Goal: Information Seeking & Learning: Learn about a topic

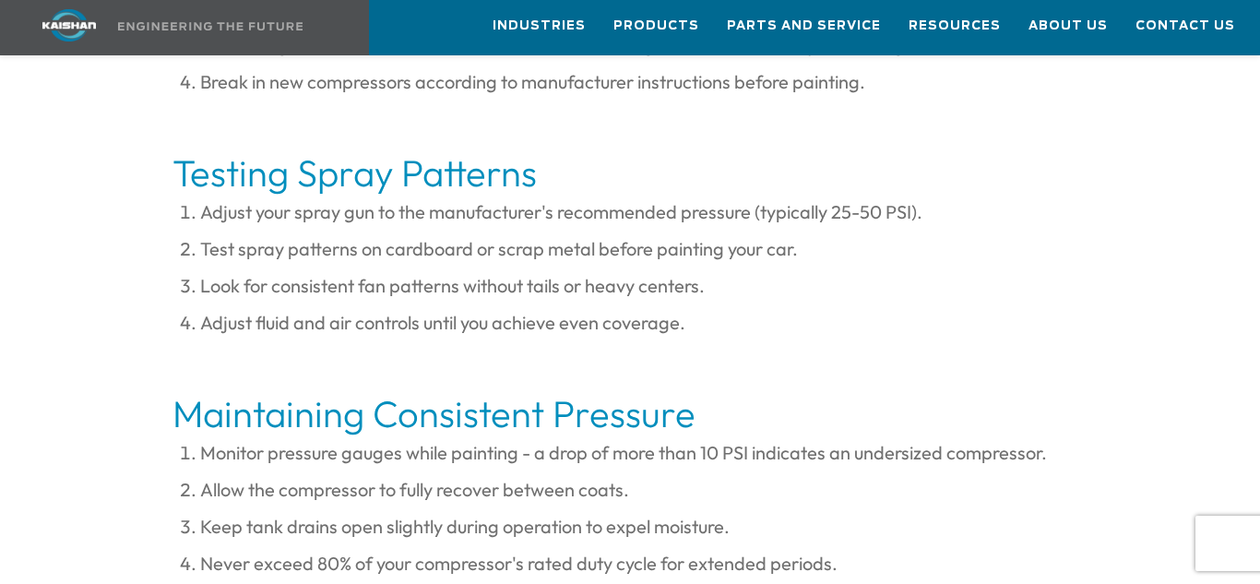
scroll to position [5420, 0]
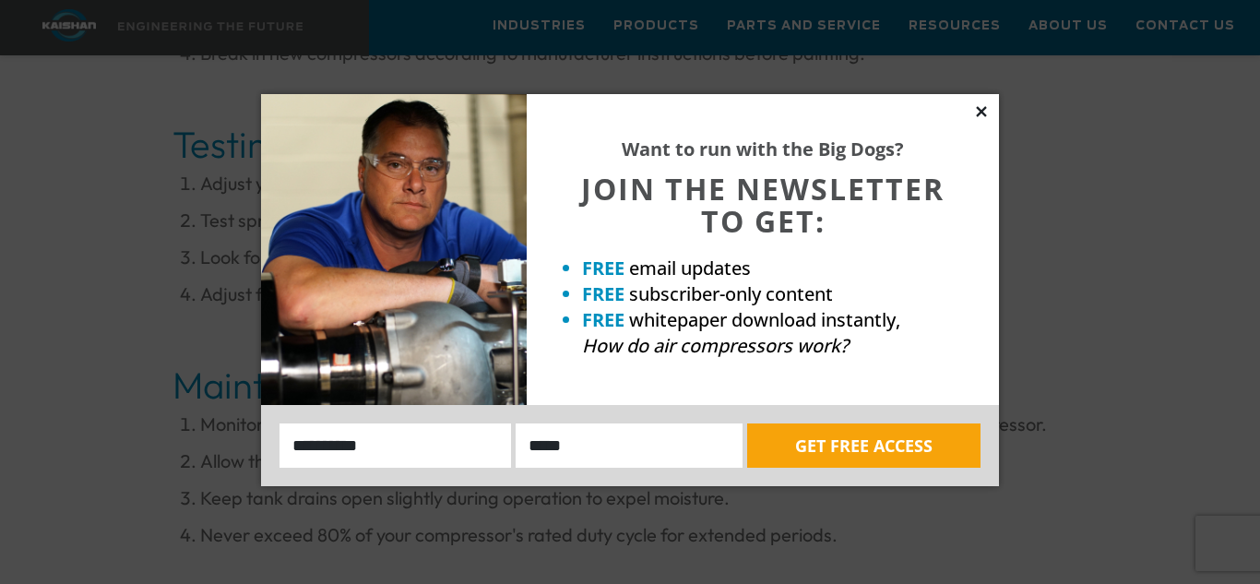
click at [979, 112] on icon at bounding box center [981, 111] width 10 height 10
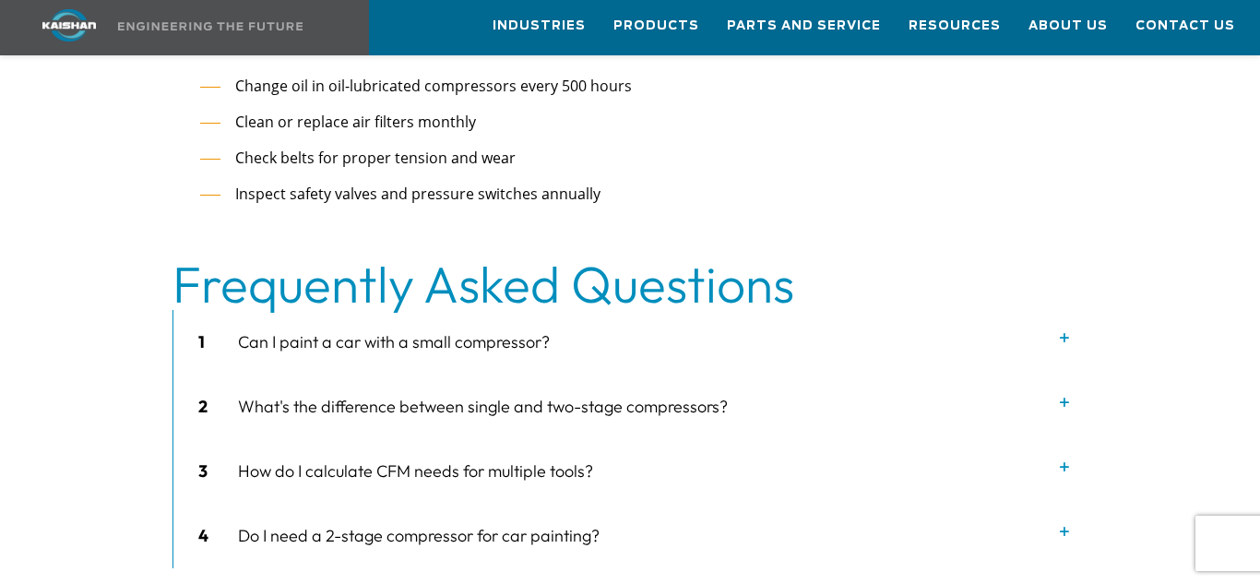
scroll to position [6526, 0]
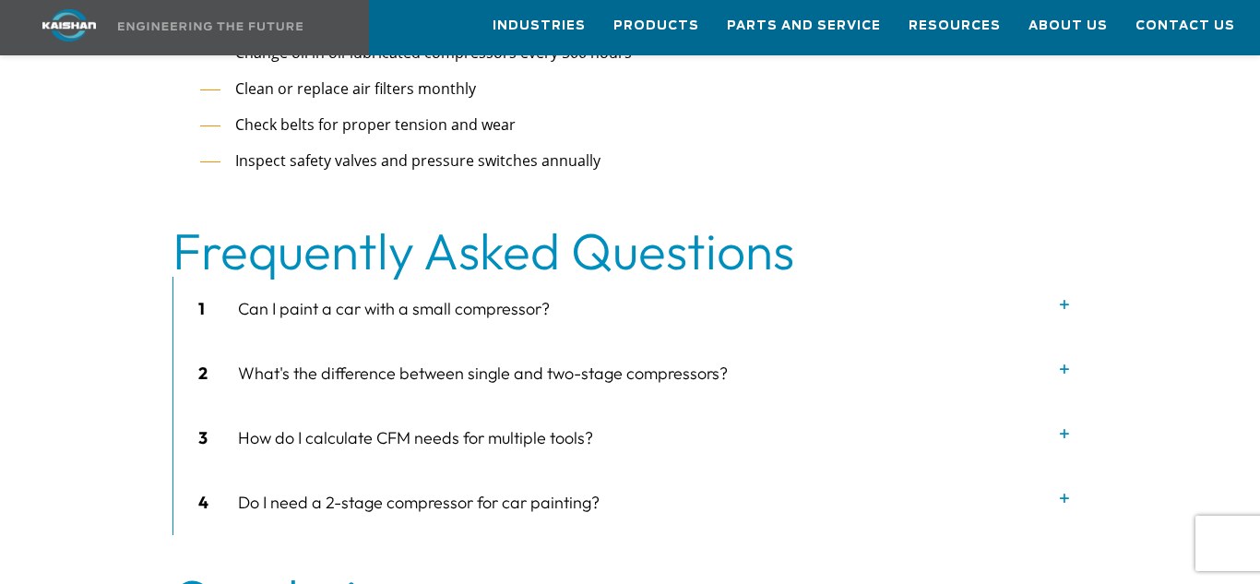
click at [1063, 296] on icon at bounding box center [1064, 305] width 18 height 18
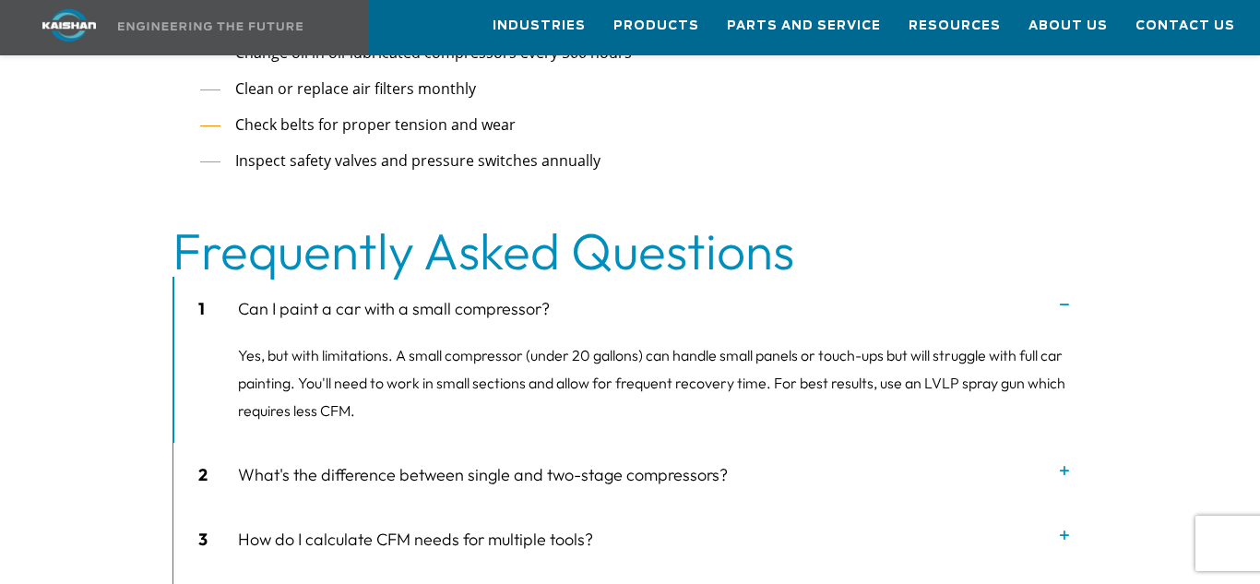
click at [1063, 296] on icon at bounding box center [1064, 305] width 18 height 18
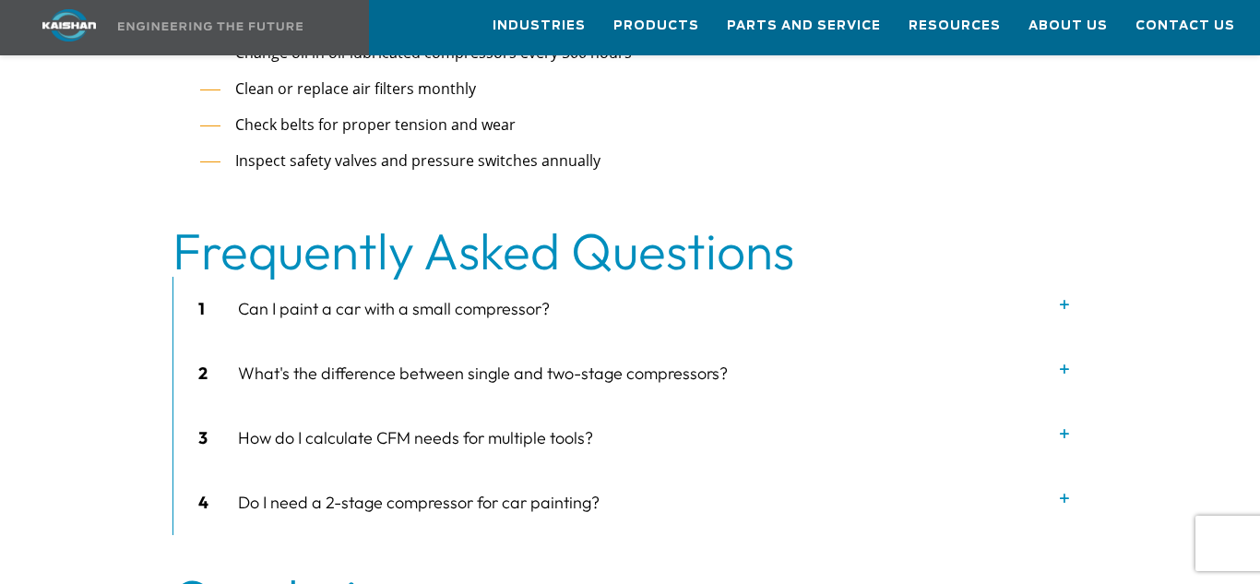
click at [1062, 361] on icon at bounding box center [1064, 370] width 18 height 18
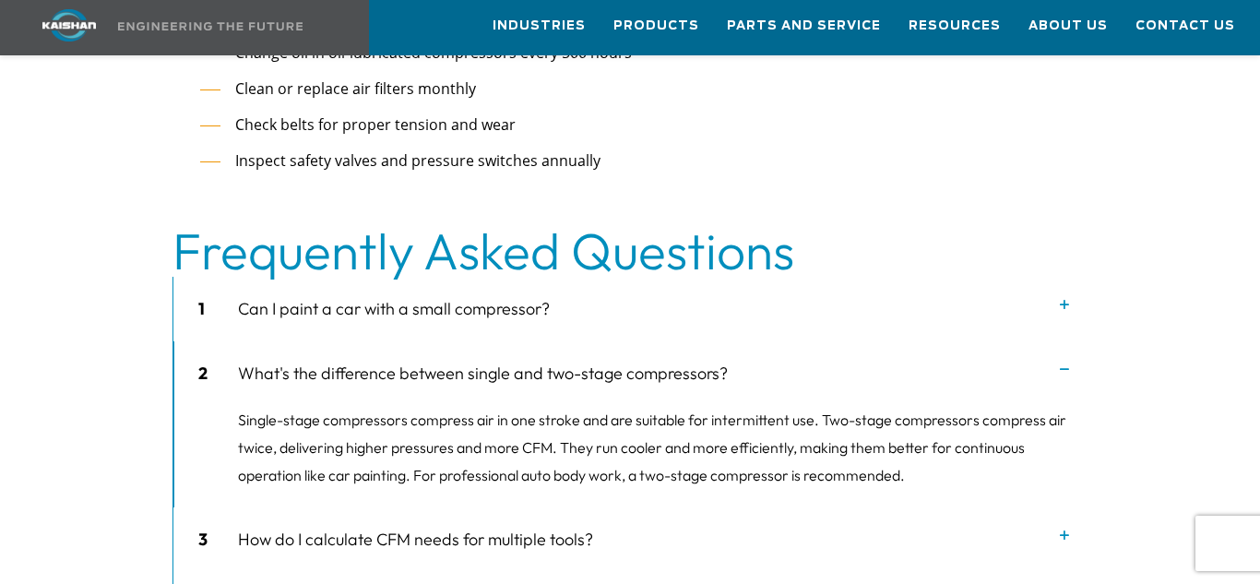
click at [1062, 361] on icon at bounding box center [1064, 370] width 18 height 18
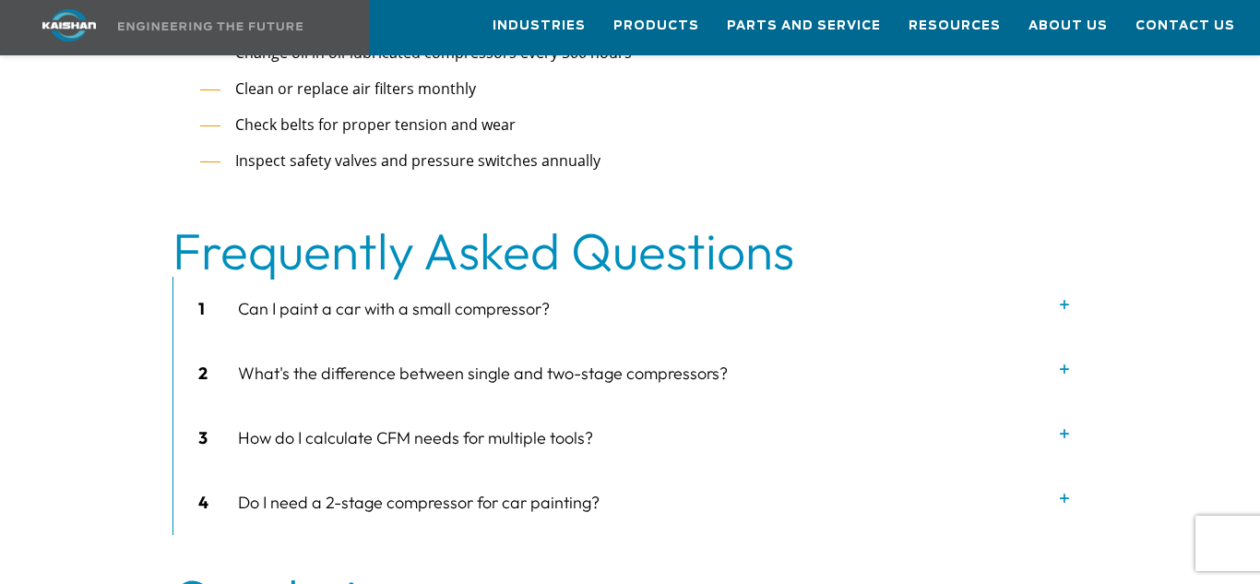
click at [1062, 361] on icon at bounding box center [1064, 370] width 18 height 18
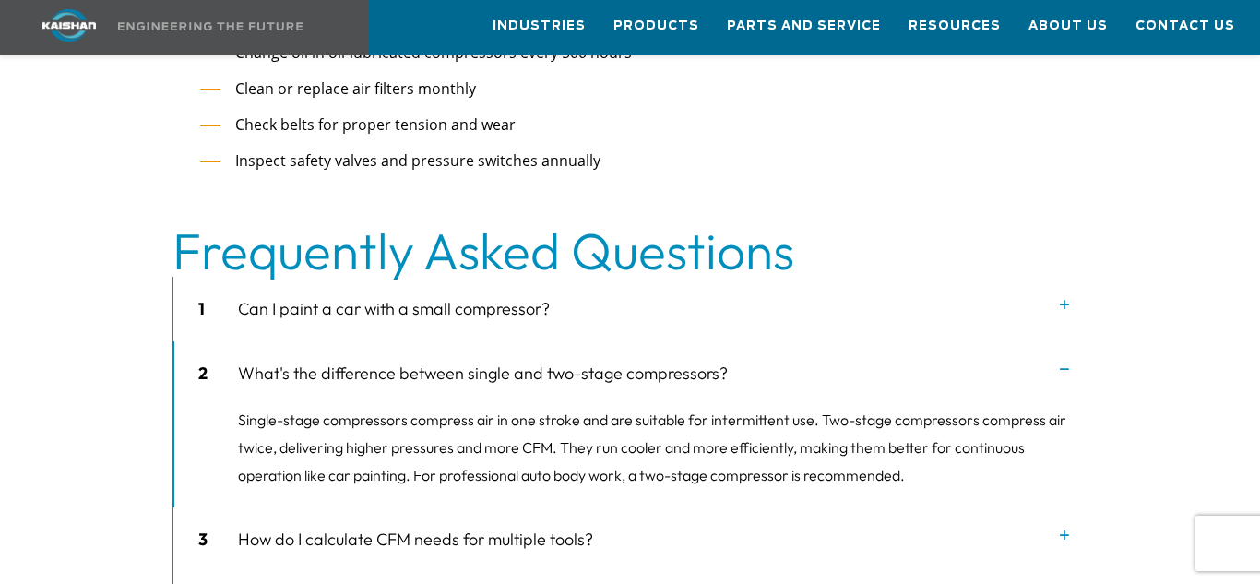
click at [1061, 361] on icon at bounding box center [1064, 370] width 18 height 18
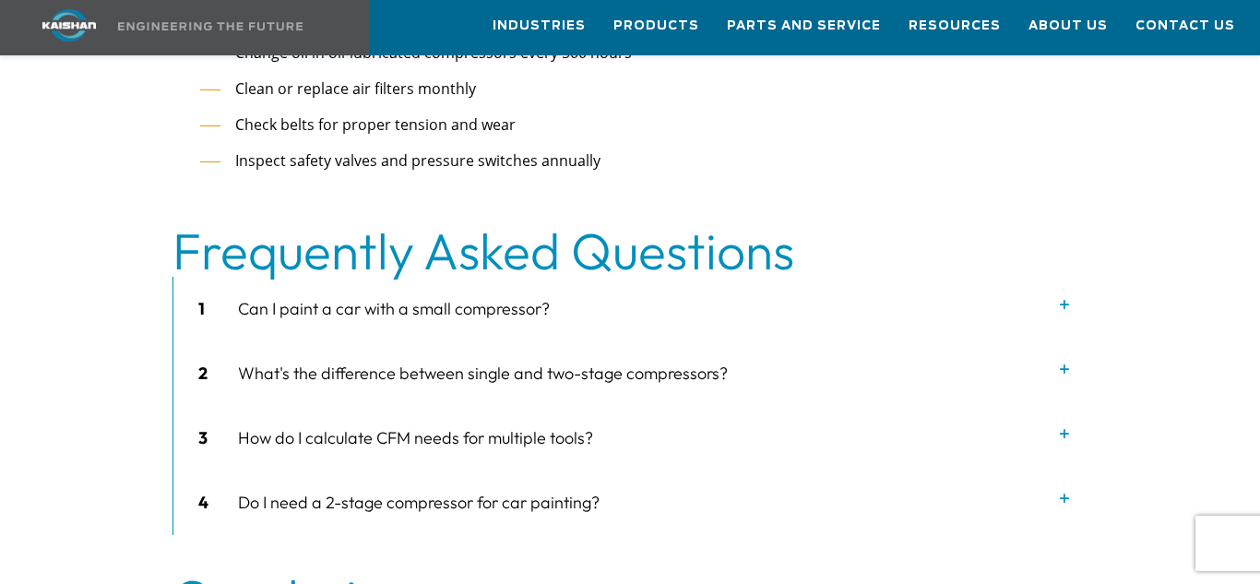
click at [1063, 425] on icon at bounding box center [1064, 434] width 18 height 18
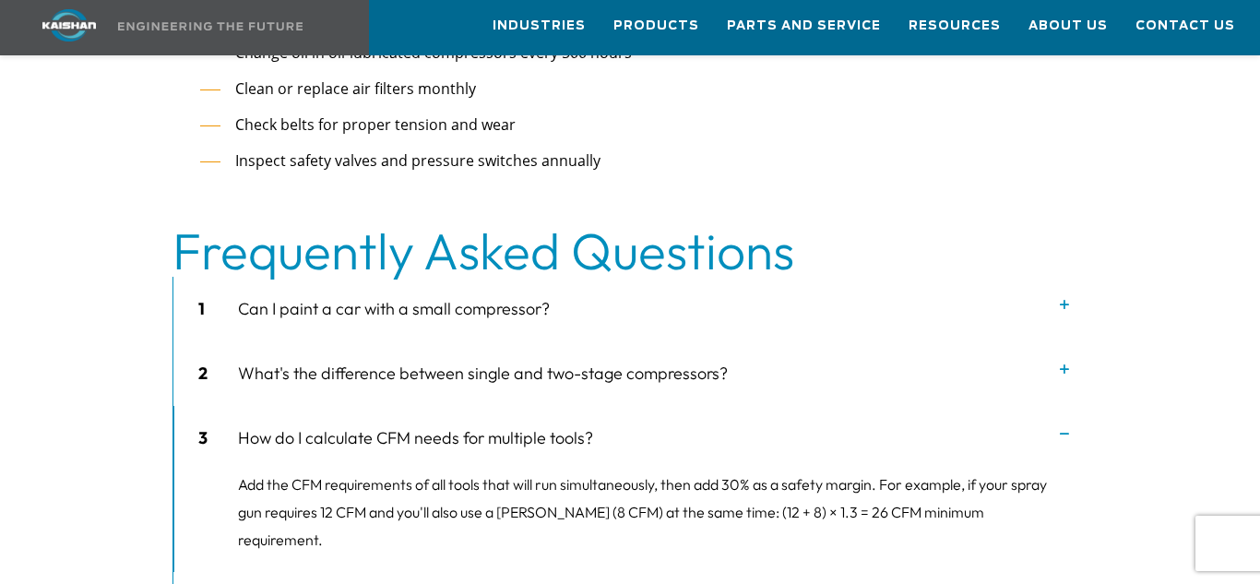
click at [1063, 425] on icon at bounding box center [1064, 434] width 18 height 18
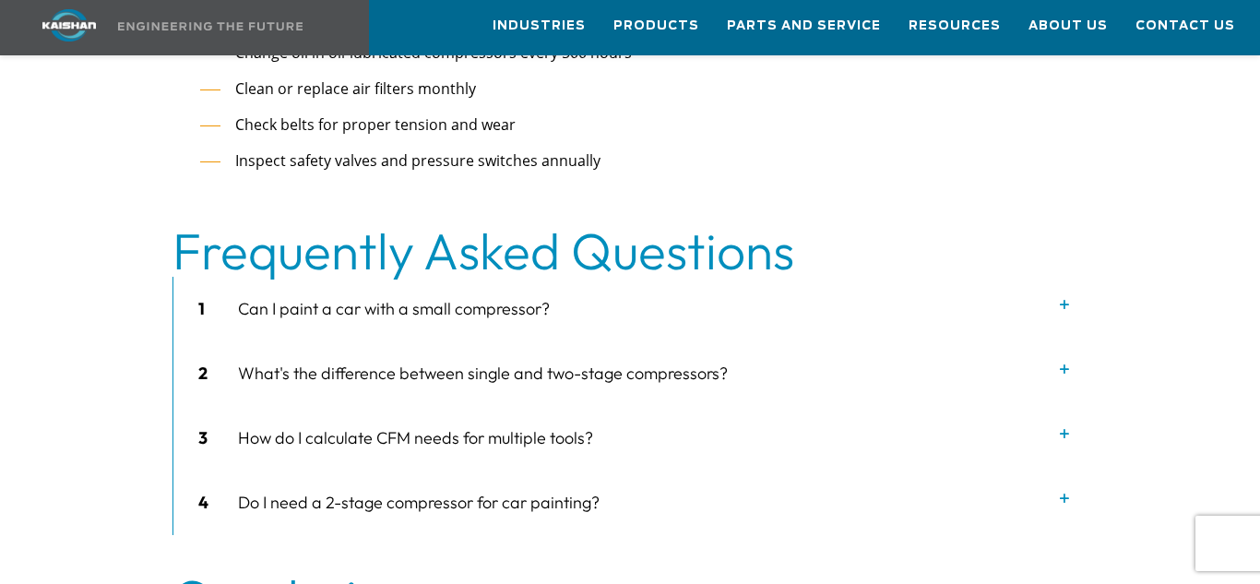
click at [1064, 490] on icon at bounding box center [1064, 499] width 18 height 18
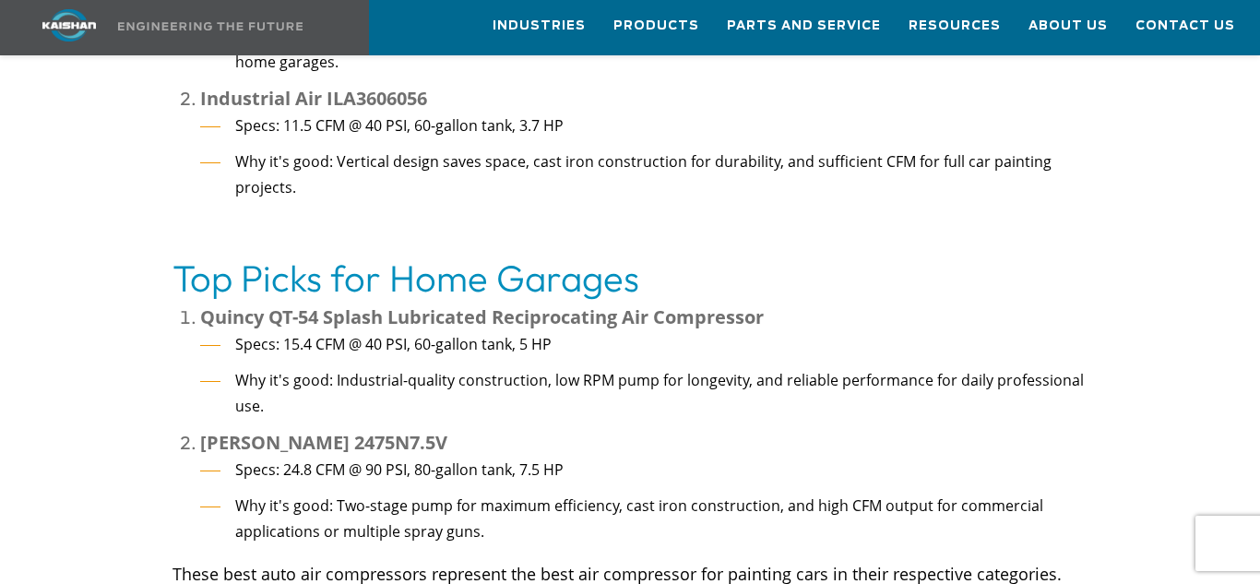
scroll to position [4018, 0]
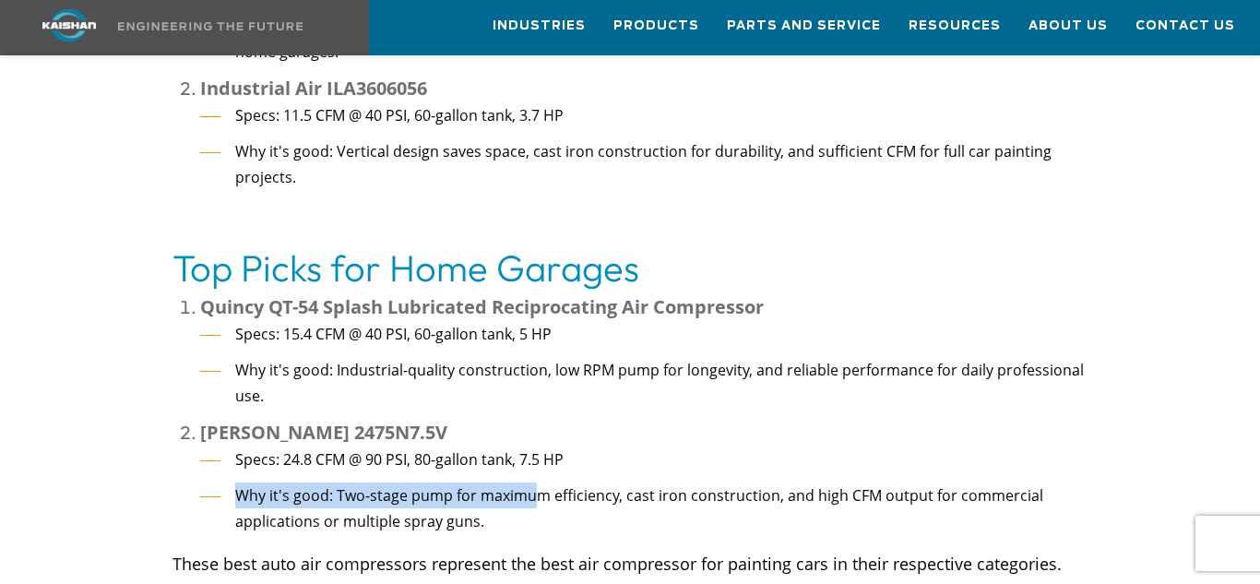
drag, startPoint x: 538, startPoint y: 419, endPoint x: 633, endPoint y: 411, distance: 95.3
click at [633, 446] on ul "Specs: 24.8 CFM @ 90 PSI, 80-gallon tank, 7.5 HP Why it's good: Two-stage pump …" at bounding box center [644, 490] width 888 height 89
click at [633, 446] on li "Specs: 24.8 CFM @ 90 PSI, 80-gallon tank, 7.5 HP" at bounding box center [644, 459] width 888 height 27
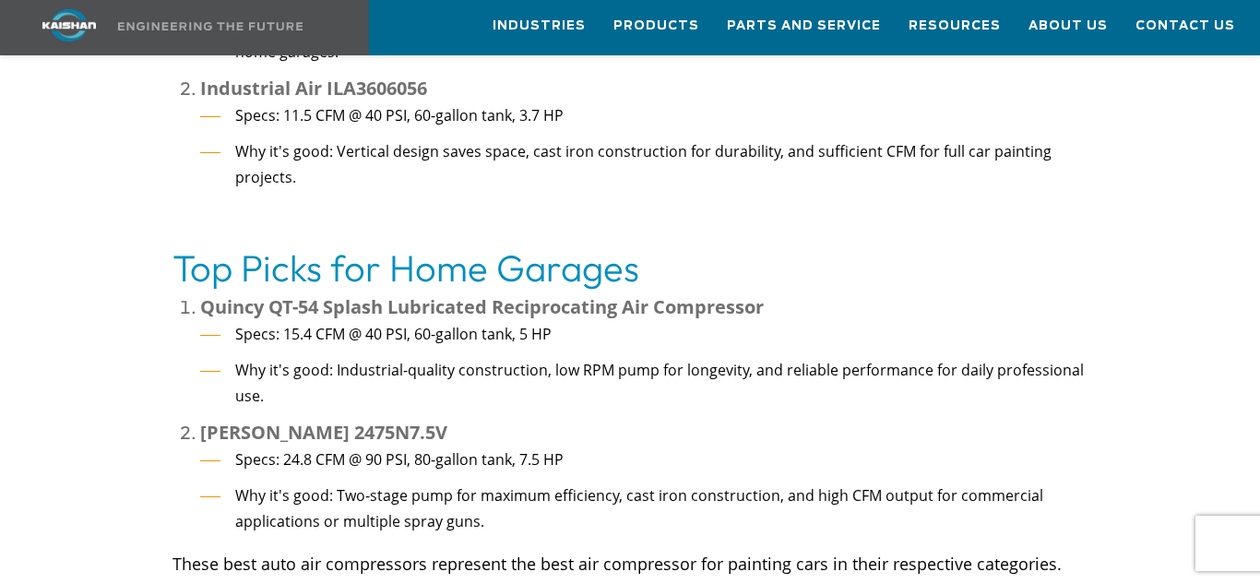
click at [633, 446] on li "Specs: 24.8 CFM @ 90 PSI, 80-gallon tank, 7.5 HP" at bounding box center [644, 459] width 888 height 27
click at [599, 482] on li "Why it's good: Two-stage pump for maximum efficiency, cast iron construction, a…" at bounding box center [644, 508] width 888 height 53
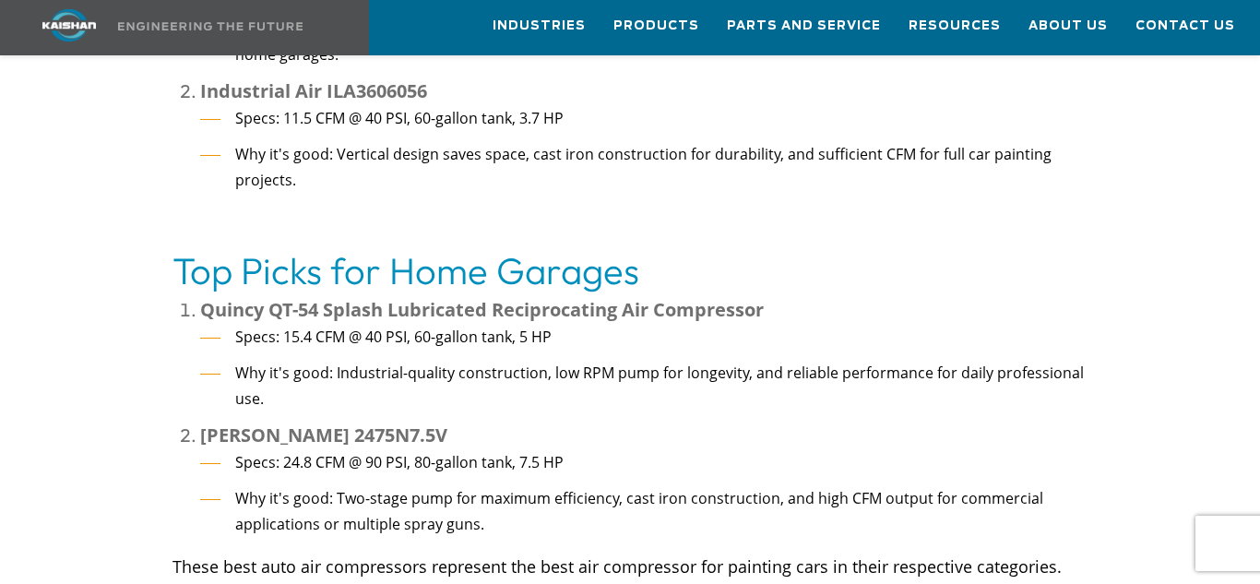
scroll to position [4019, 0]
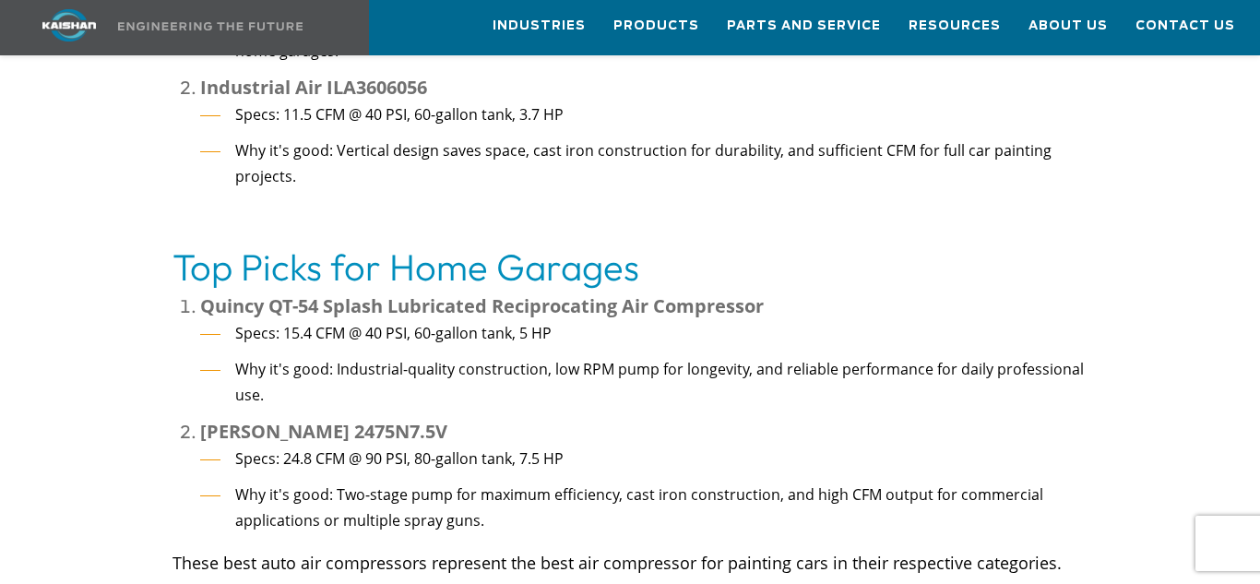
click at [605, 481] on li "Why it's good: Two-stage pump for maximum efficiency, cast iron construction, a…" at bounding box center [644, 507] width 888 height 53
click at [640, 481] on li "Why it's good: Two-stage pump for maximum efficiency, cast iron construction, a…" at bounding box center [644, 507] width 888 height 53
click at [643, 481] on li "Why it's good: Two-stage pump for maximum efficiency, cast iron construction, a…" at bounding box center [644, 507] width 888 height 53
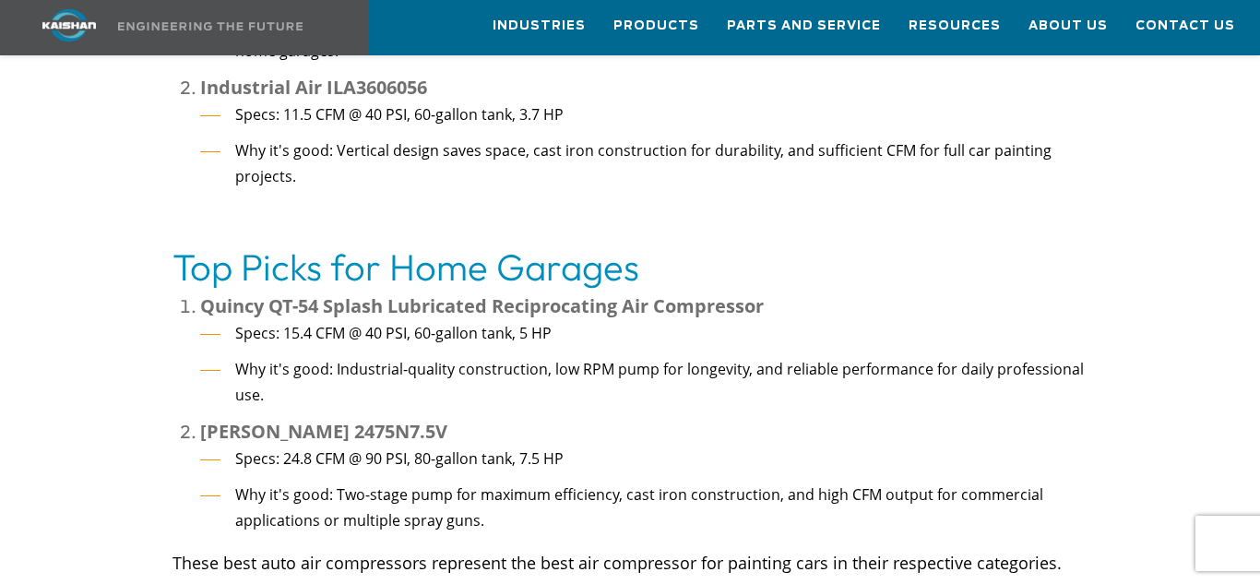
click at [682, 481] on li "Why it's good: Two-stage pump for maximum efficiency, cast iron construction, a…" at bounding box center [644, 507] width 888 height 53
click at [684, 481] on li "Why it's good: Two-stage pump for maximum efficiency, cast iron construction, a…" at bounding box center [644, 507] width 888 height 53
click at [628, 481] on li "Why it's good: Two-stage pump for maximum efficiency, cast iron construction, a…" at bounding box center [644, 507] width 888 height 53
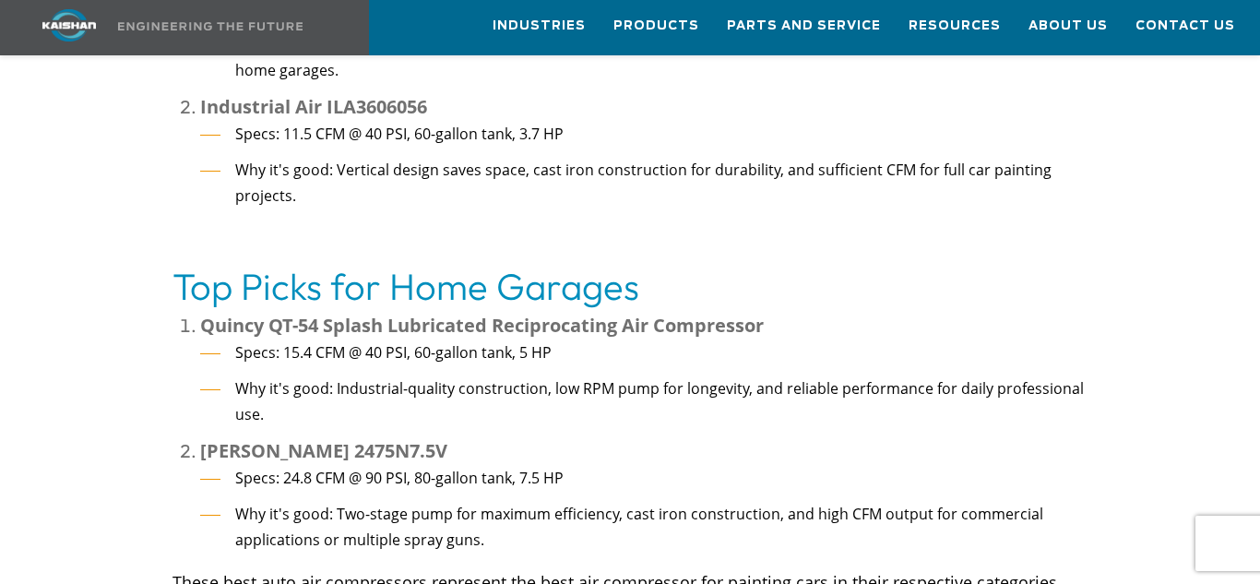
scroll to position [4001, 0]
click at [628, 503] on span "Why it's good: Two-stage pump for maximum efficiency, cast iron construction, a…" at bounding box center [639, 526] width 808 height 46
drag, startPoint x: 646, startPoint y: 451, endPoint x: 666, endPoint y: 448, distance: 19.6
click at [666, 503] on span "Why it's good: Two-stage pump for maximum efficiency, cast iron construction, a…" at bounding box center [639, 526] width 808 height 46
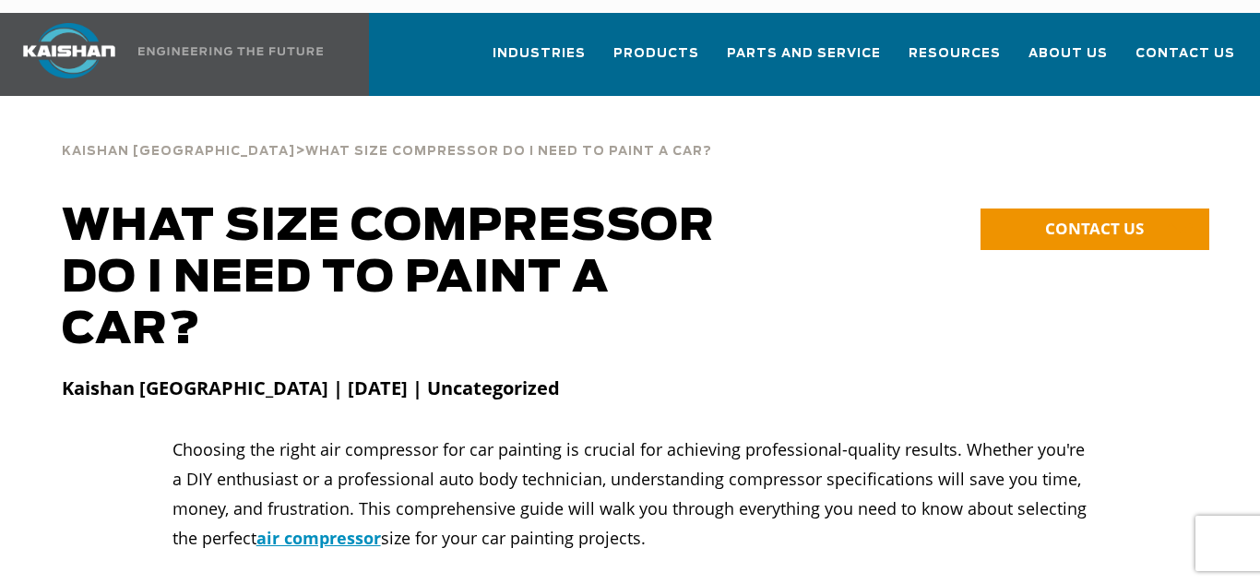
scroll to position [0, 0]
